Goal: Task Accomplishment & Management: Manage account settings

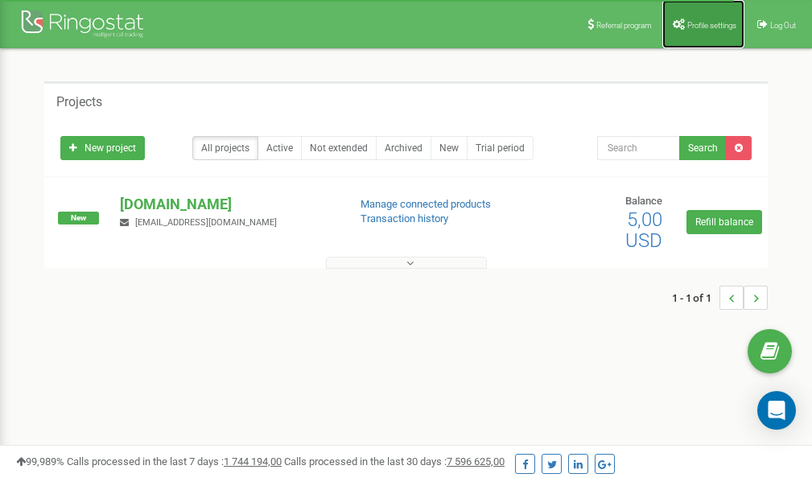
click at [709, 25] on span "Profile settings" at bounding box center [711, 25] width 49 height 9
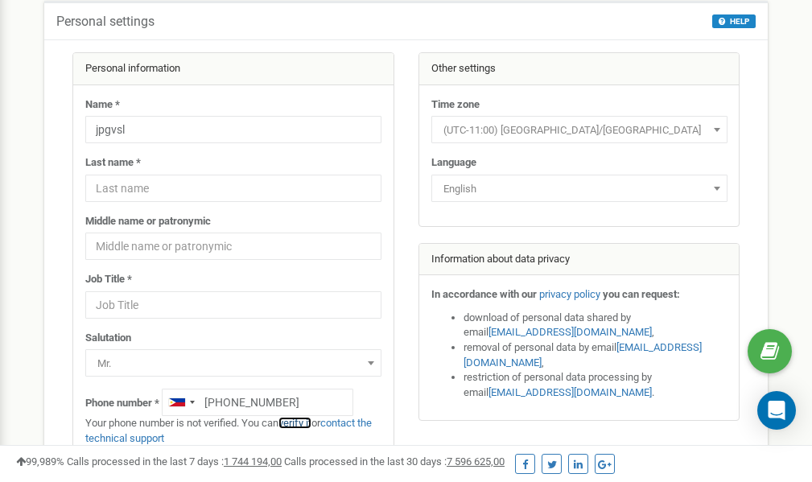
click at [304, 422] on link "verify it" at bounding box center [294, 423] width 33 height 12
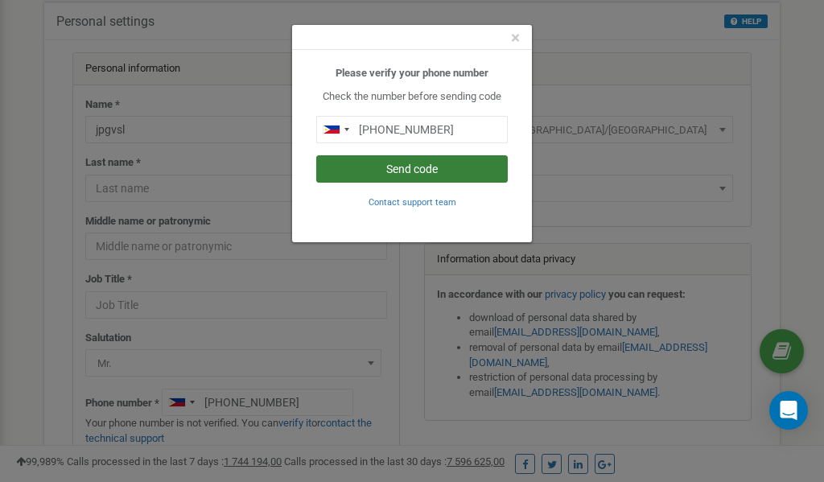
click at [415, 171] on button "Send code" at bounding box center [411, 168] width 191 height 27
